Goal: Check status: Check status

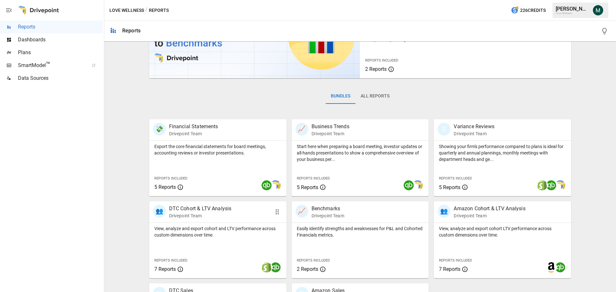
scroll to position [96, 0]
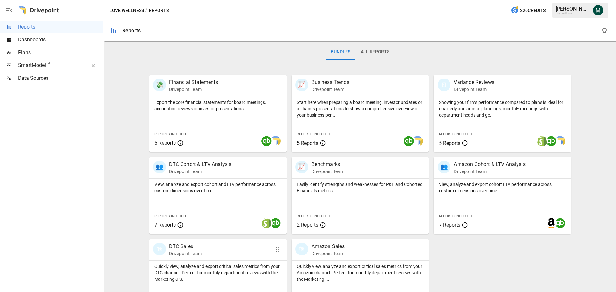
click at [185, 246] on p "DTC Sales" at bounding box center [185, 247] width 33 height 8
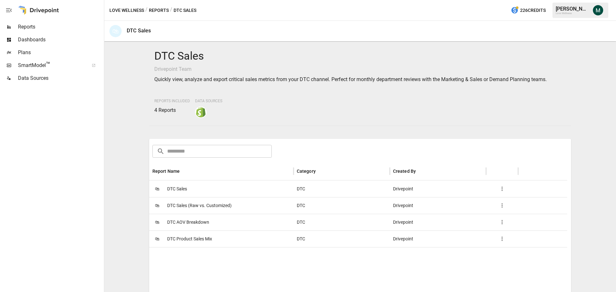
click at [178, 188] on span "DTC Sales" at bounding box center [177, 189] width 20 height 16
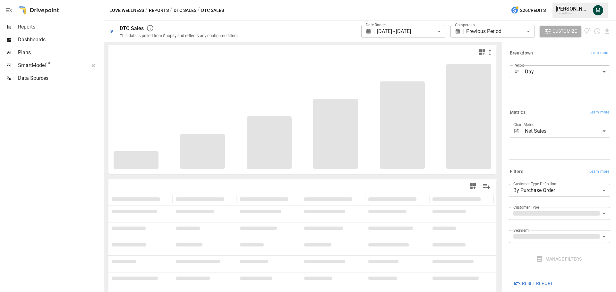
click at [427, 0] on body "**********" at bounding box center [308, 0] width 616 height 0
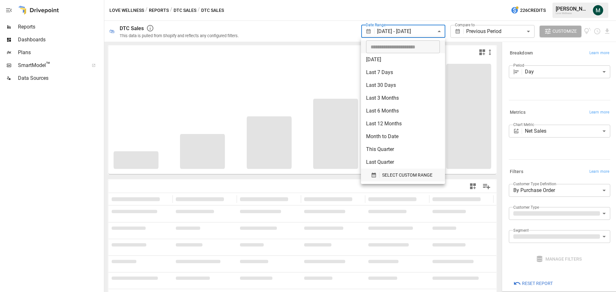
click at [388, 171] on span "SELECT CUSTOM RANGE" at bounding box center [407, 175] width 50 height 8
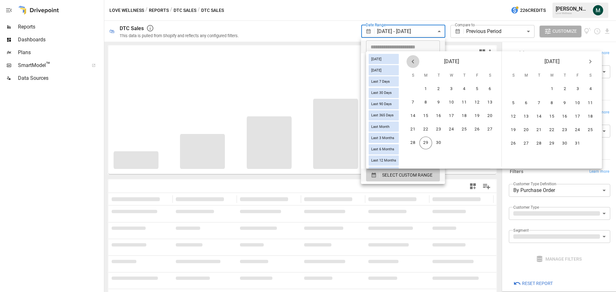
click at [417, 60] on icon "Previous month" at bounding box center [413, 62] width 8 height 8
click at [482, 89] on button "1" at bounding box center [476, 89] width 13 height 13
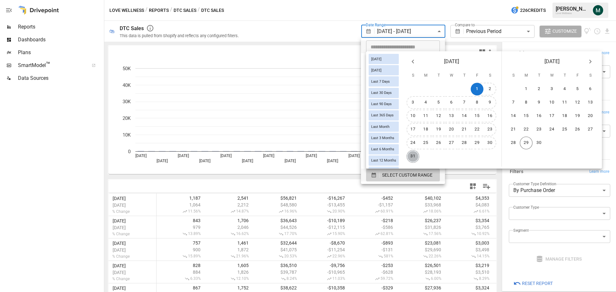
click at [417, 156] on button "31" at bounding box center [412, 156] width 13 height 13
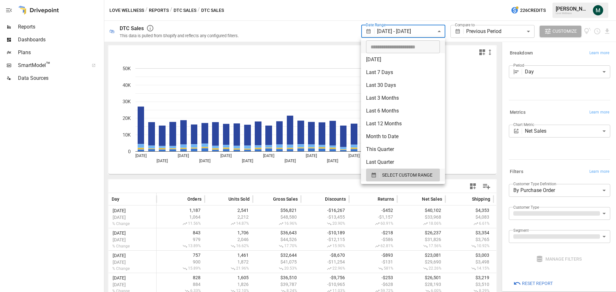
click at [319, 28] on div at bounding box center [308, 146] width 616 height 292
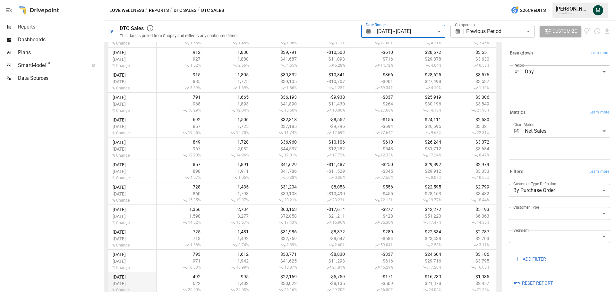
scroll to position [618, 0]
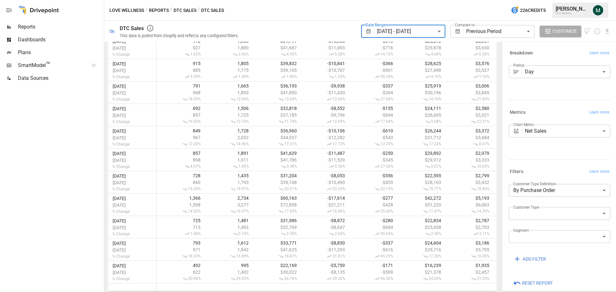
click at [421, 0] on body "**********" at bounding box center [308, 0] width 616 height 0
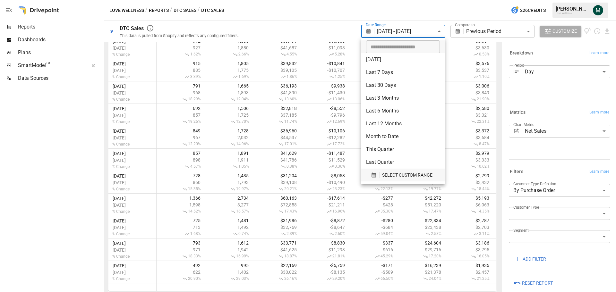
click at [381, 173] on div "SELECT CUSTOM RANGE" at bounding box center [403, 175] width 64 height 8
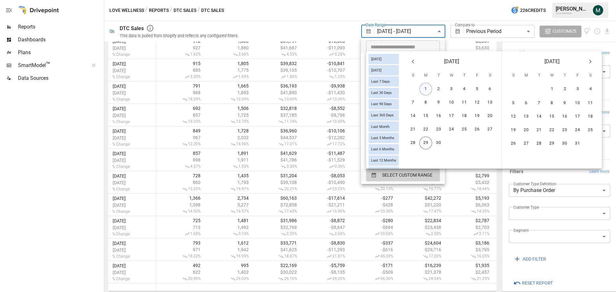
click at [429, 87] on button "1" at bounding box center [425, 89] width 13 height 13
click at [432, 143] on button "29" at bounding box center [425, 143] width 13 height 13
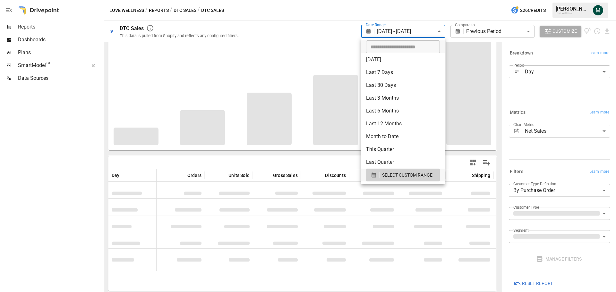
scroll to position [24, 0]
click at [332, 159] on div at bounding box center [308, 146] width 616 height 292
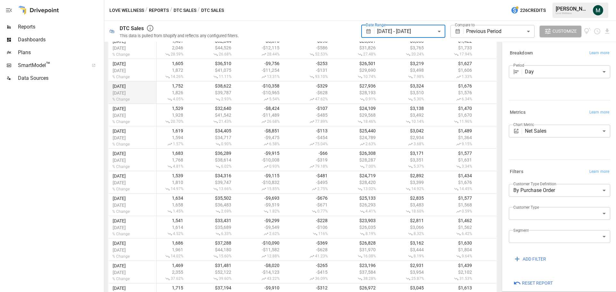
scroll to position [573, 0]
